Goal: Navigation & Orientation: Find specific page/section

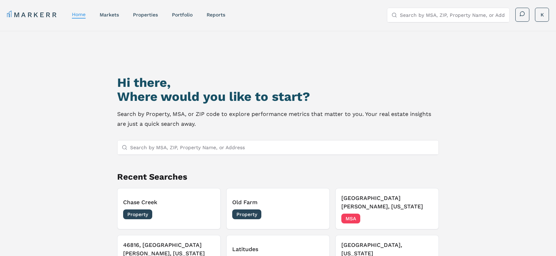
scroll to position [35, 0]
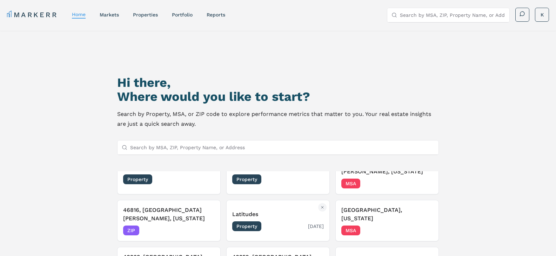
click at [237, 210] on h3 "Latitudes" at bounding box center [277, 214] width 91 height 8
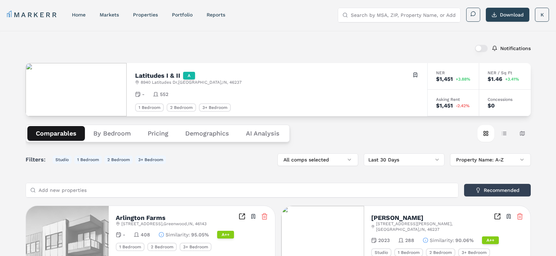
click at [418, 27] on div "MARKERR home markets properties Portfolio reports Search by MSA, ZIP, Property …" at bounding box center [278, 14] width 556 height 28
